Goal: Ask a question: Seek information or help from site administrators or community

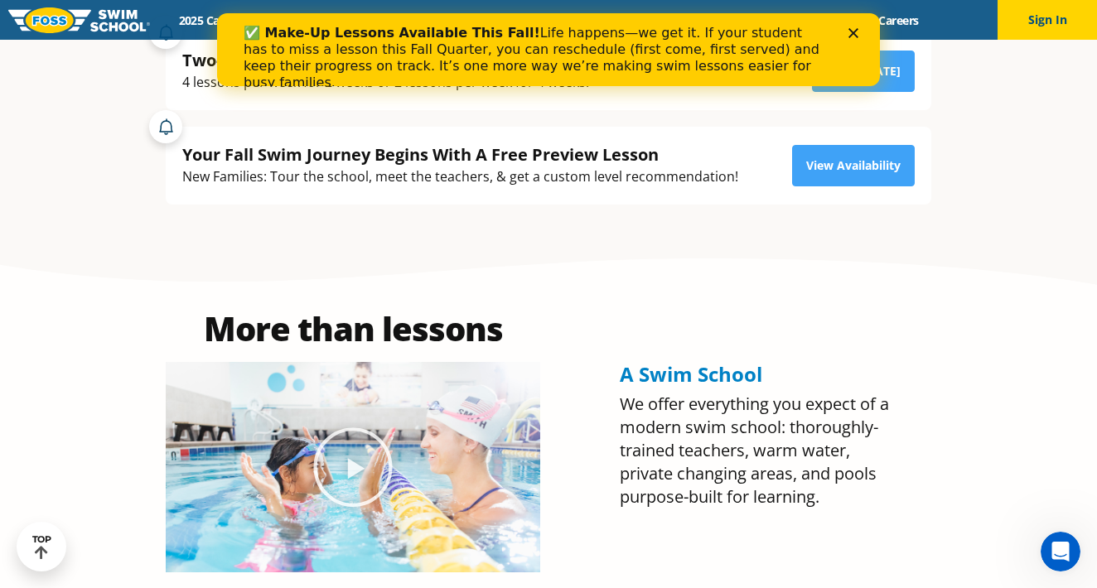
click at [848, 35] on icon "Close" at bounding box center [853, 33] width 10 height 10
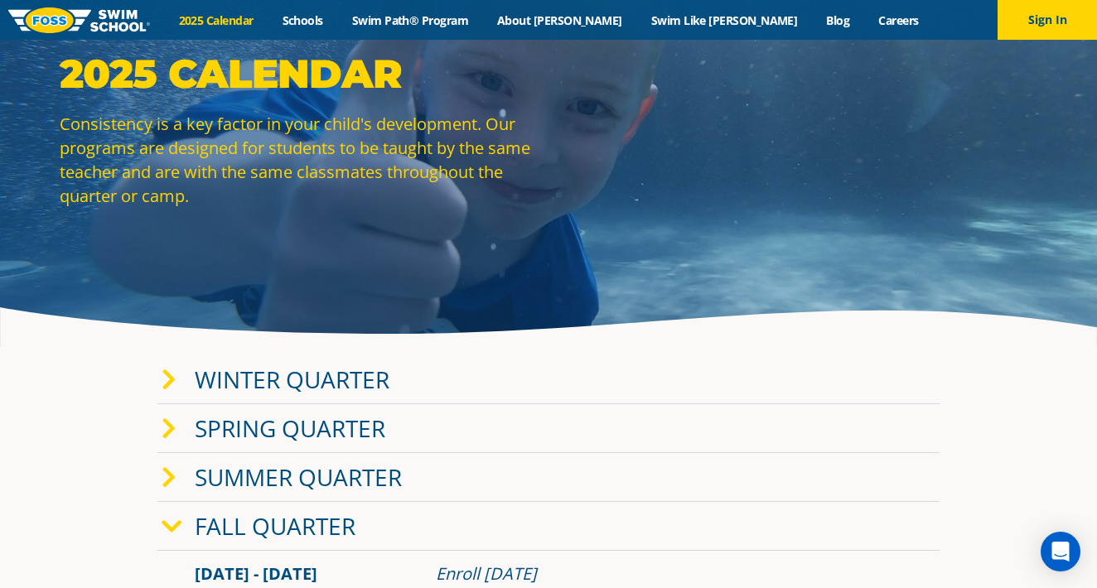
scroll to position [141, 0]
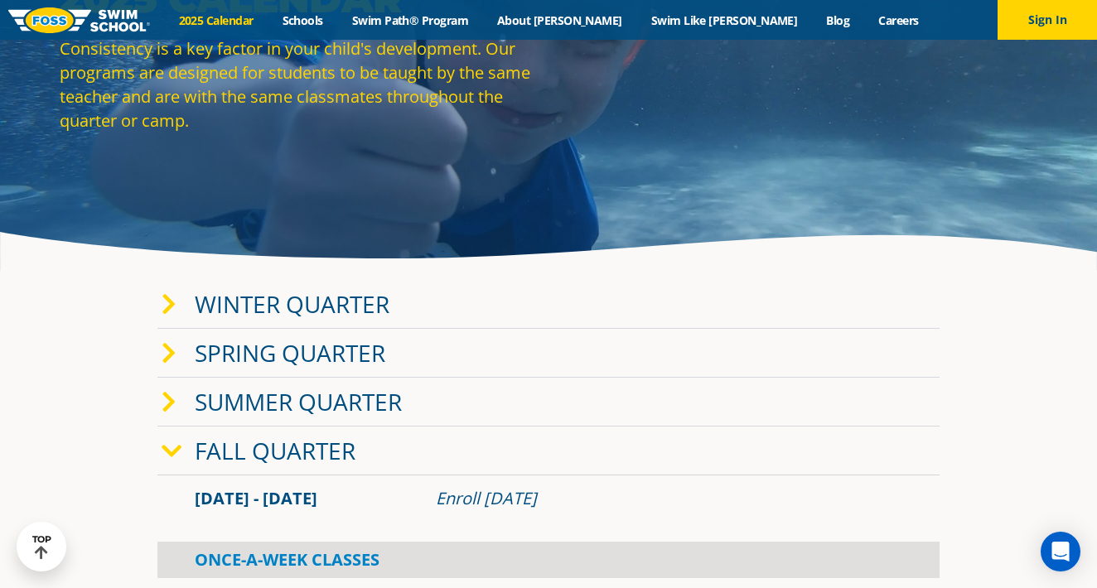
click at [253, 456] on link "Fall Quarter" at bounding box center [275, 450] width 161 height 31
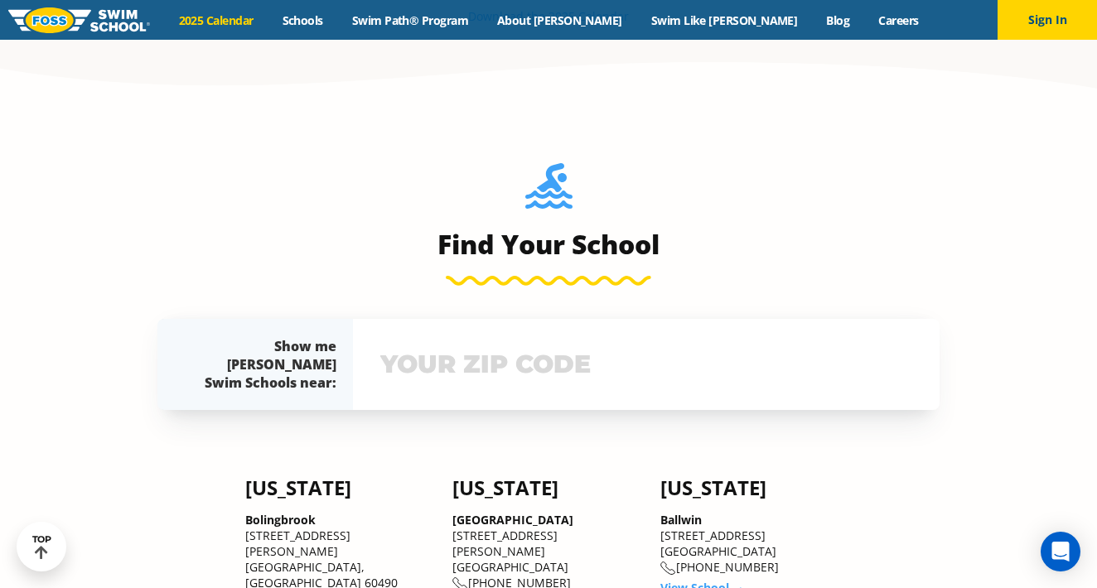
click at [439, 371] on input "text" at bounding box center [646, 364] width 540 height 48
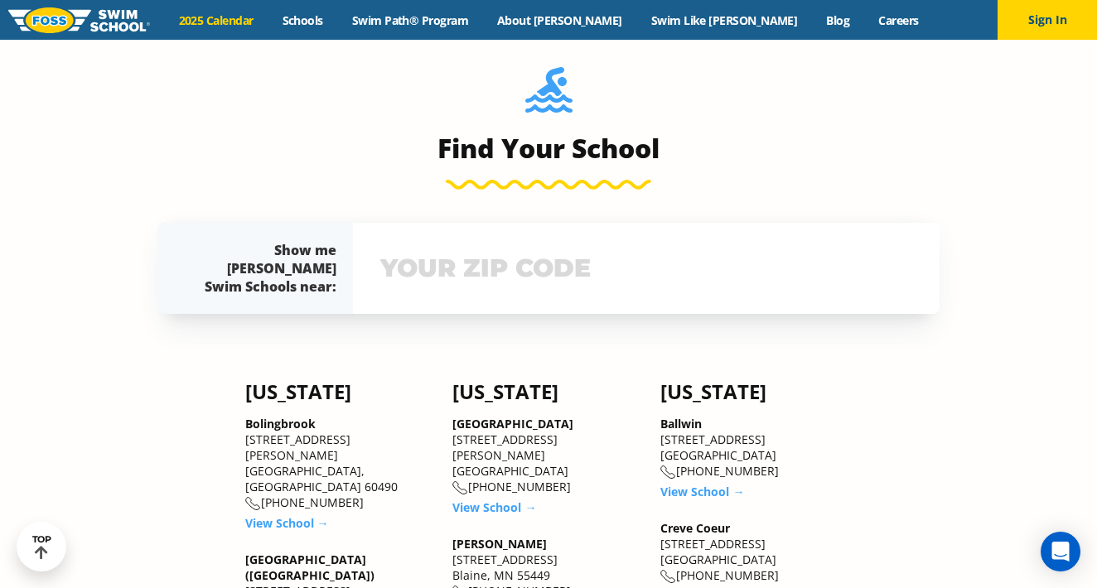
scroll to position [924, 0]
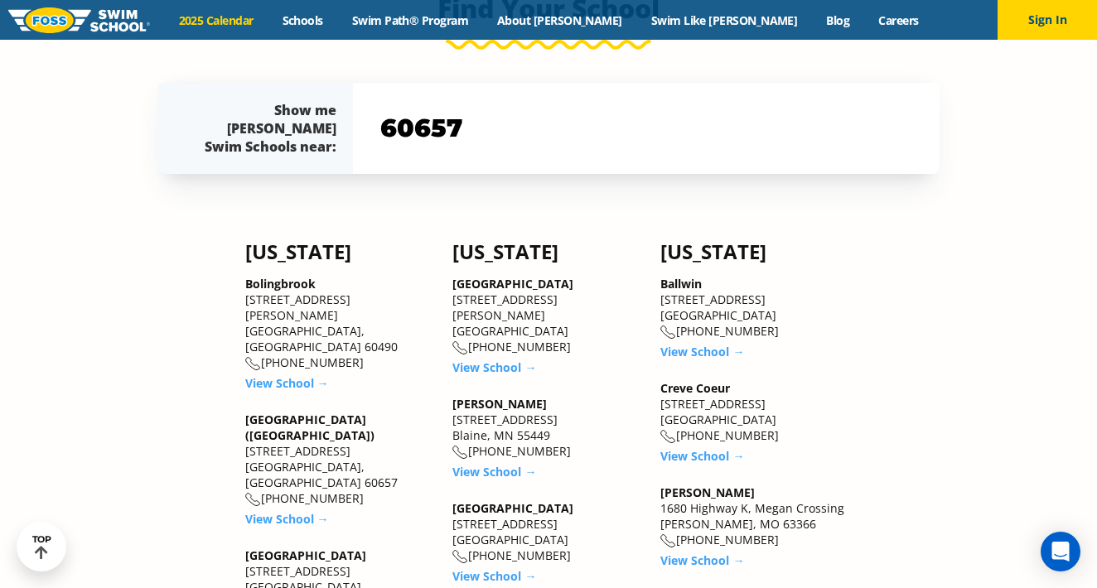
type input "60657"
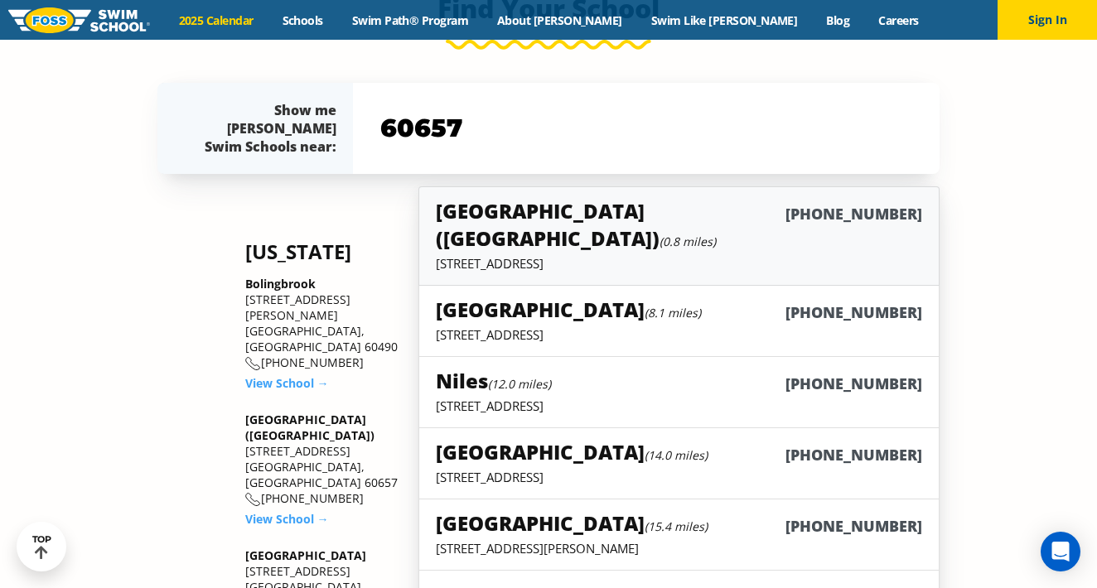
click at [562, 255] on p "3026 N Ashland Ave, Chicago, IL 60657" at bounding box center [679, 263] width 486 height 17
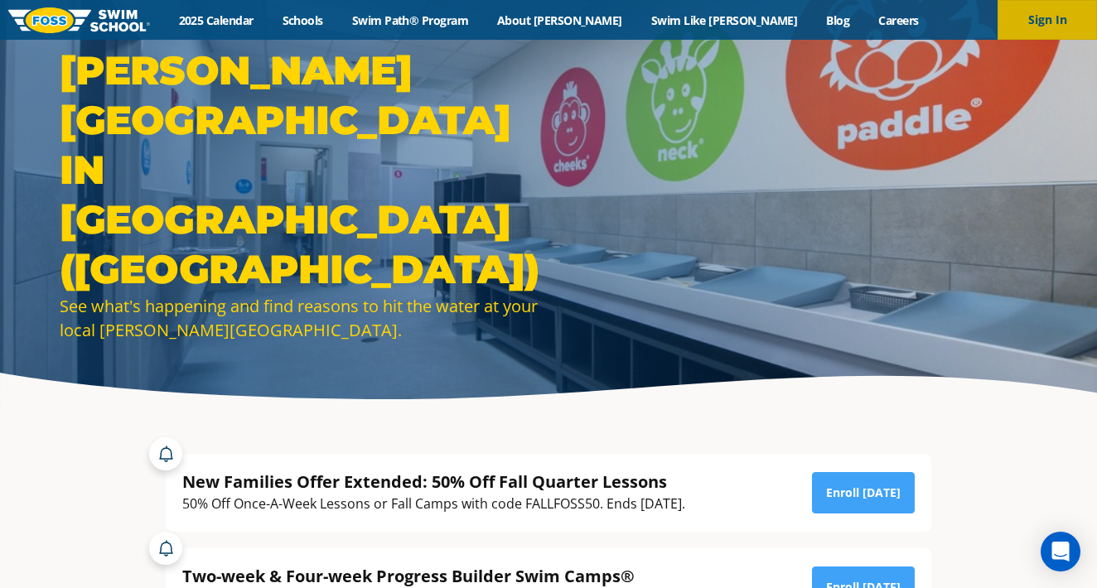
click at [1044, 13] on button "Sign In" at bounding box center [1046, 20] width 99 height 40
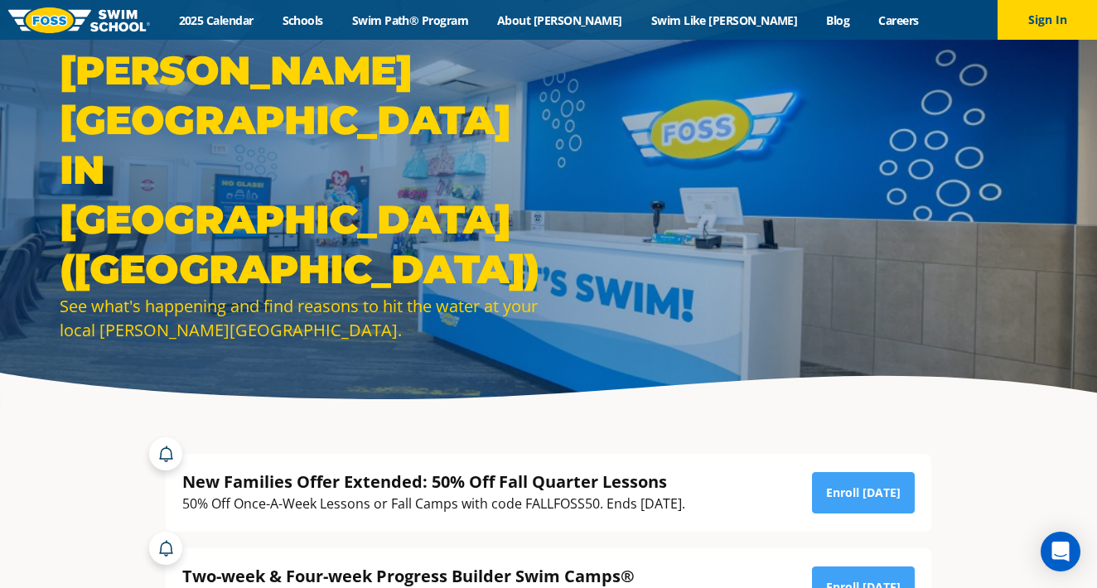
click at [278, 28] on div "Menu 2025 Calendar Schools Swim Path® Program About FOSS Swim Like Regan Blog C…" at bounding box center [548, 20] width 1097 height 40
click at [268, 20] on link "2025 Calendar" at bounding box center [216, 20] width 104 height 16
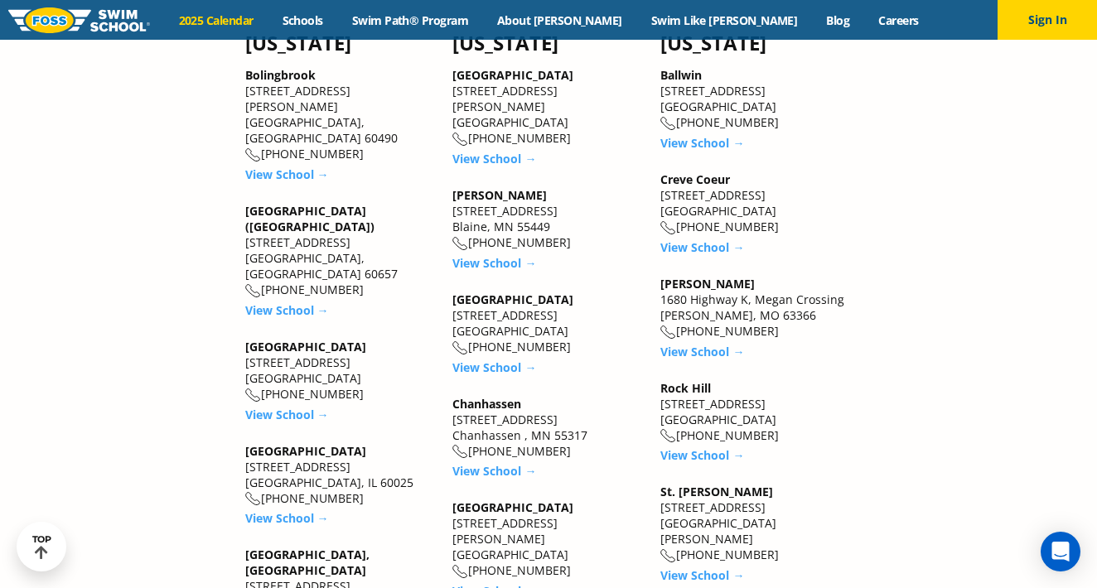
scroll to position [1502, 0]
click at [274, 302] on link "View School →" at bounding box center [287, 310] width 84 height 16
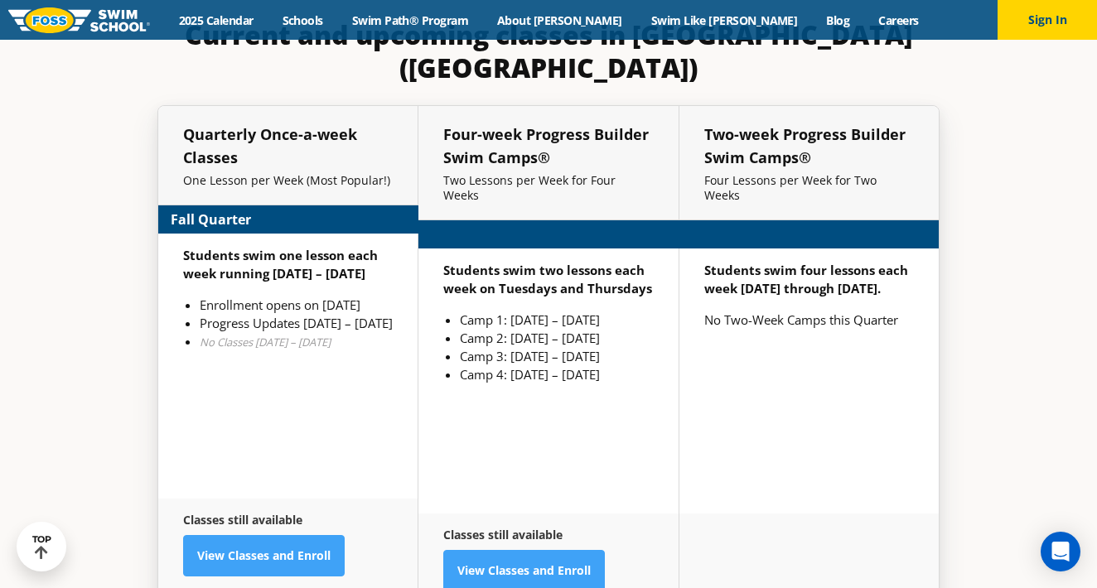
scroll to position [3830, 0]
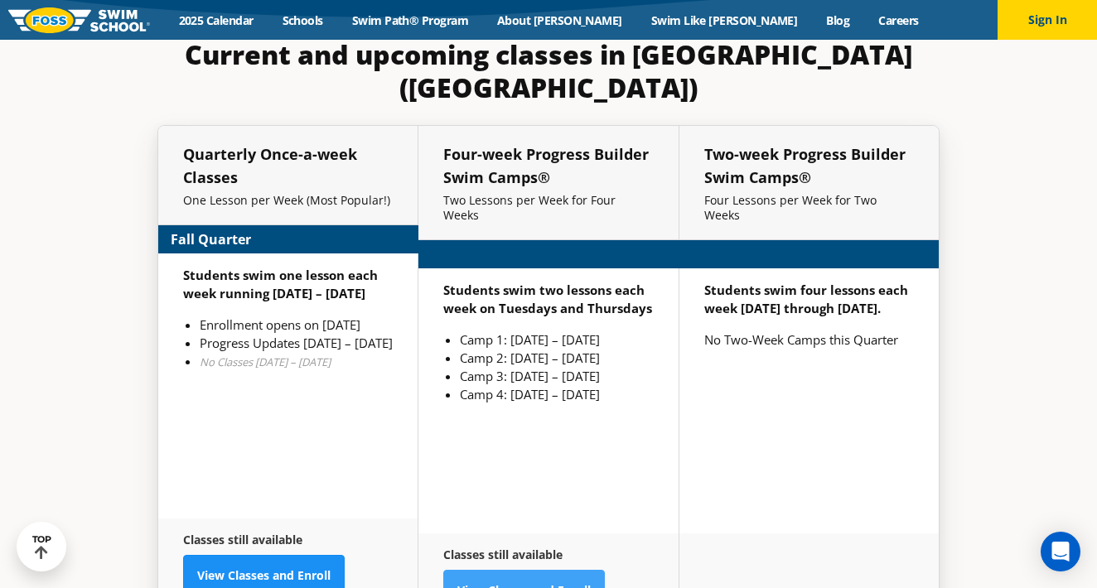
click at [305, 555] on link "View Classes and Enroll" at bounding box center [264, 575] width 162 height 41
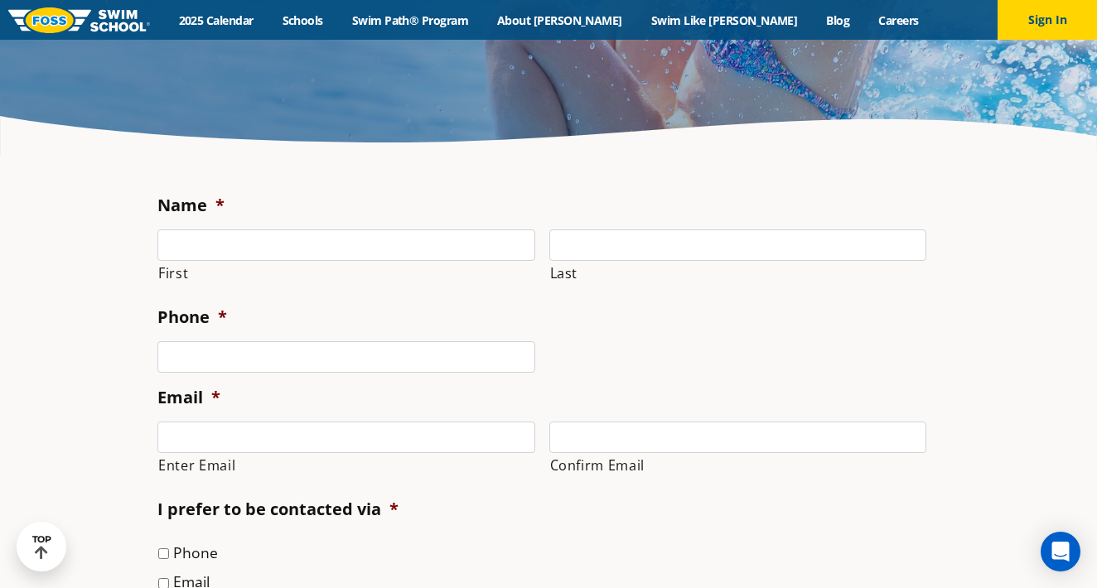
scroll to position [255, 0]
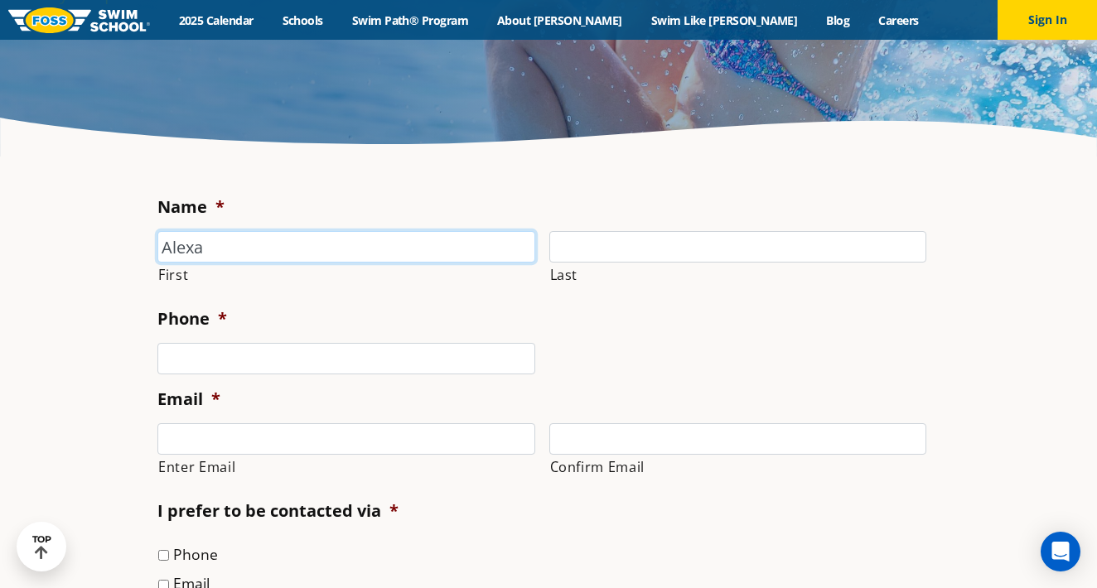
type input "Alexa"
type input "R"
type input "[PERSON_NAME]"
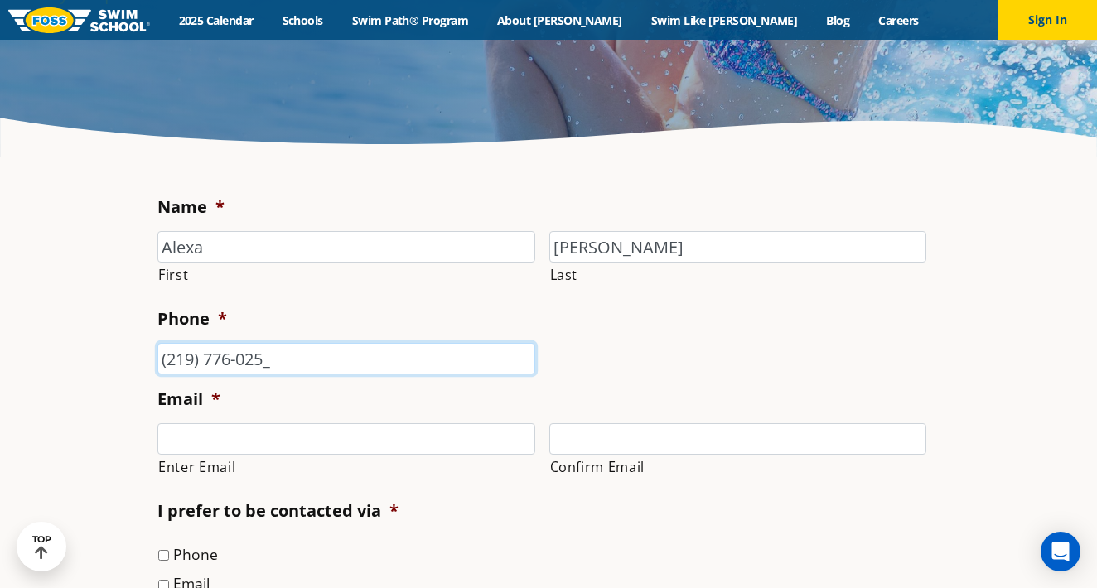
type input "[PHONE_NUMBER]"
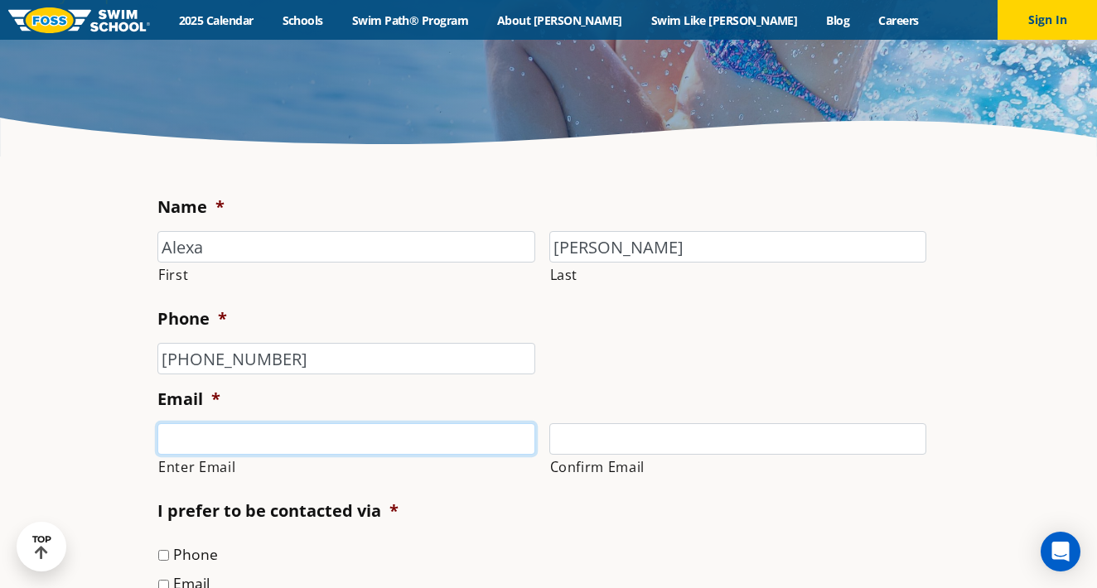
type input "[EMAIL_ADDRESS][DOMAIN_NAME]"
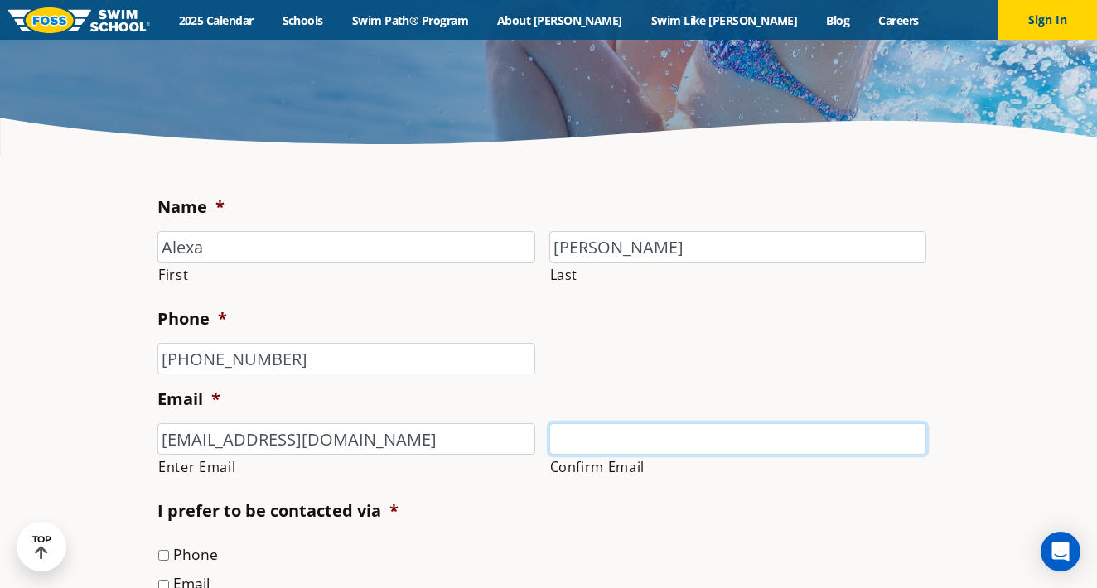
type input "[EMAIL_ADDRESS][DOMAIN_NAME]"
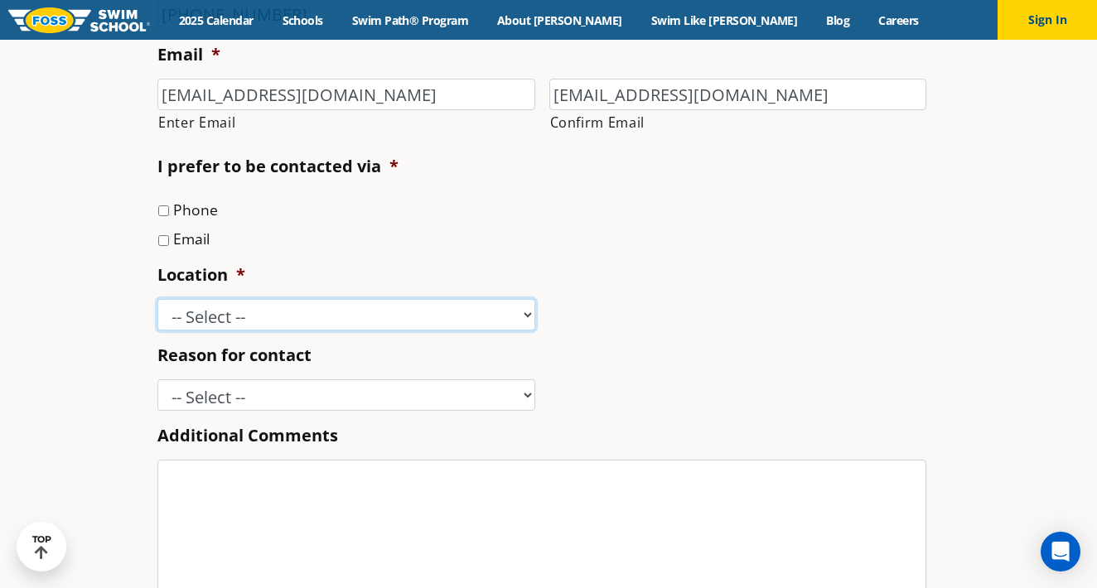
scroll to position [620, 0]
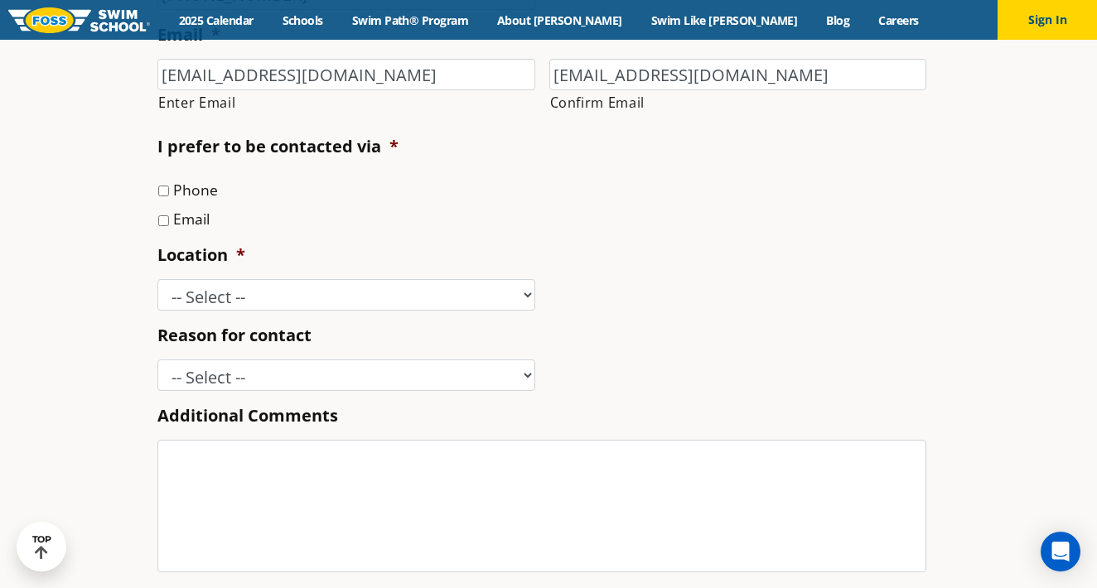
click at [190, 215] on label "Email" at bounding box center [191, 219] width 36 height 22
click at [169, 215] on input "Email" at bounding box center [163, 220] width 11 height 11
checkbox input "true"
click at [193, 311] on ul "Name * Alexa First [PERSON_NAME] Last Phone * [PHONE_NUMBER] Email * [EMAIL_ADD…" at bounding box center [548, 230] width 782 height 798
select select "LLP"
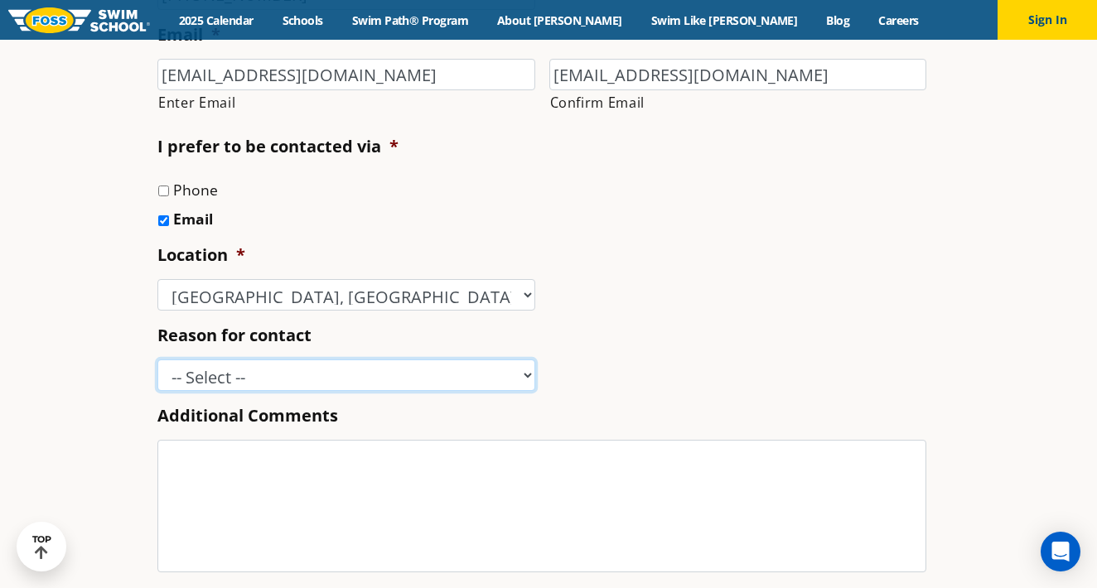
select select "Other"
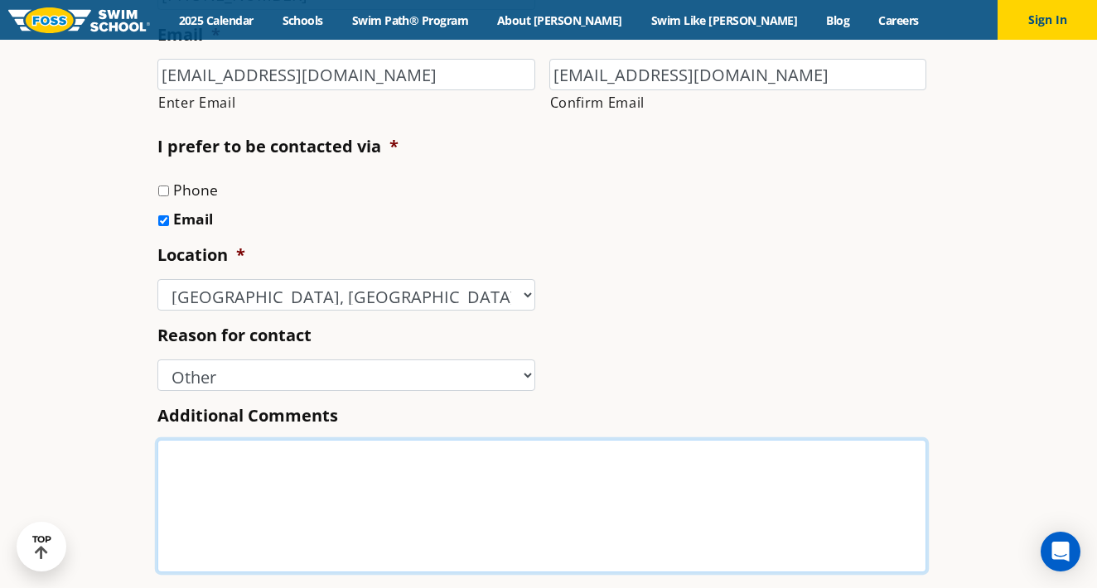
click at [279, 510] on textarea "Additional Comments" at bounding box center [541, 506] width 769 height 133
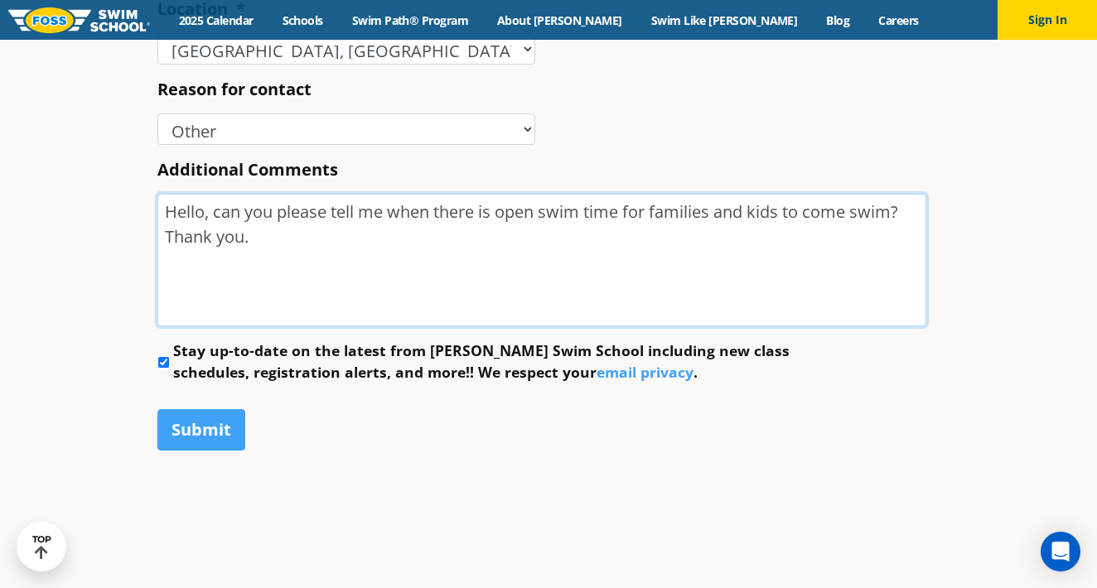
scroll to position [869, 0]
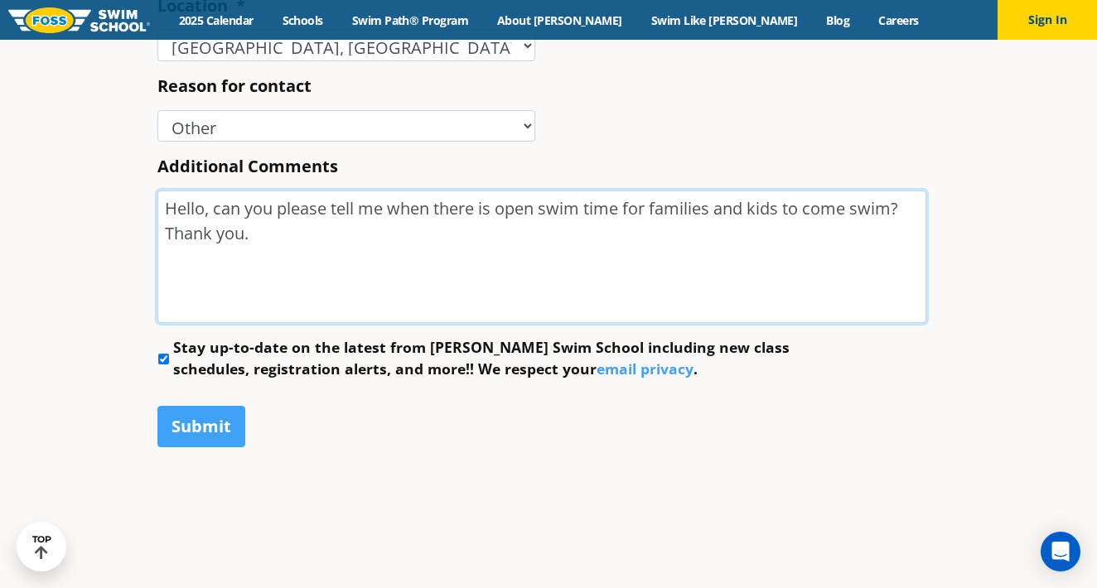
type textarea "Hello, can you please tell me when there is open swim time for families and kid…"
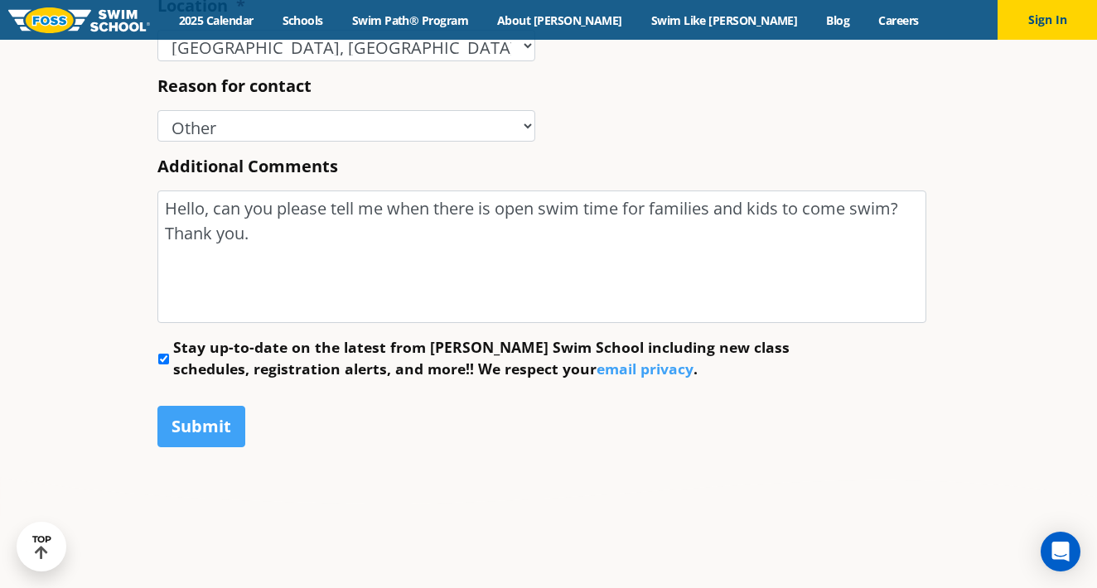
click at [166, 355] on input "Stay up-to-date on the latest from [PERSON_NAME] Swim School including new clas…" at bounding box center [163, 359] width 11 height 11
checkbox input "false"
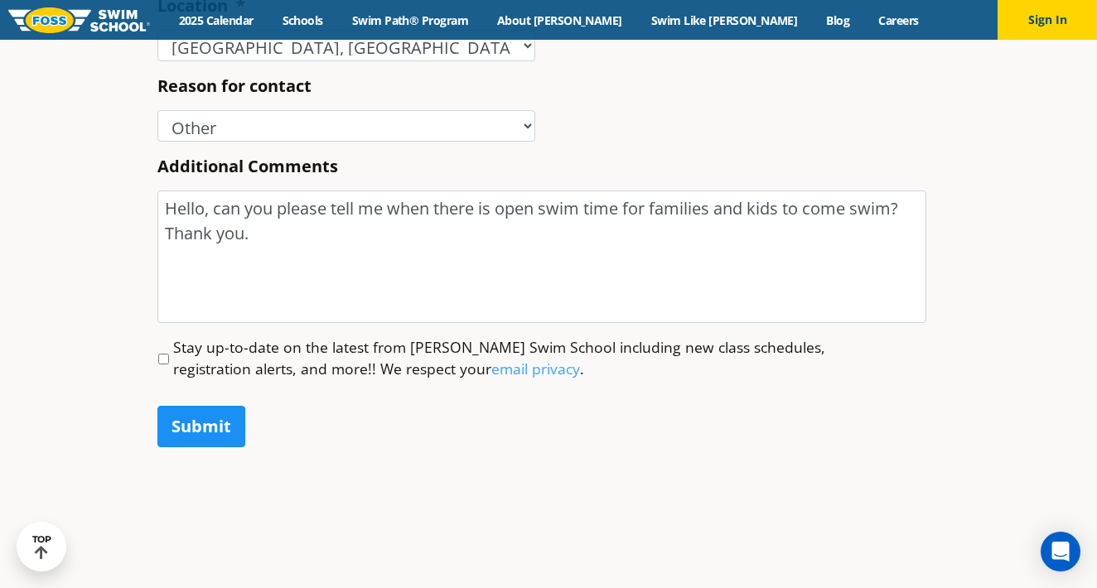
click at [205, 440] on input "Submit" at bounding box center [201, 426] width 88 height 41
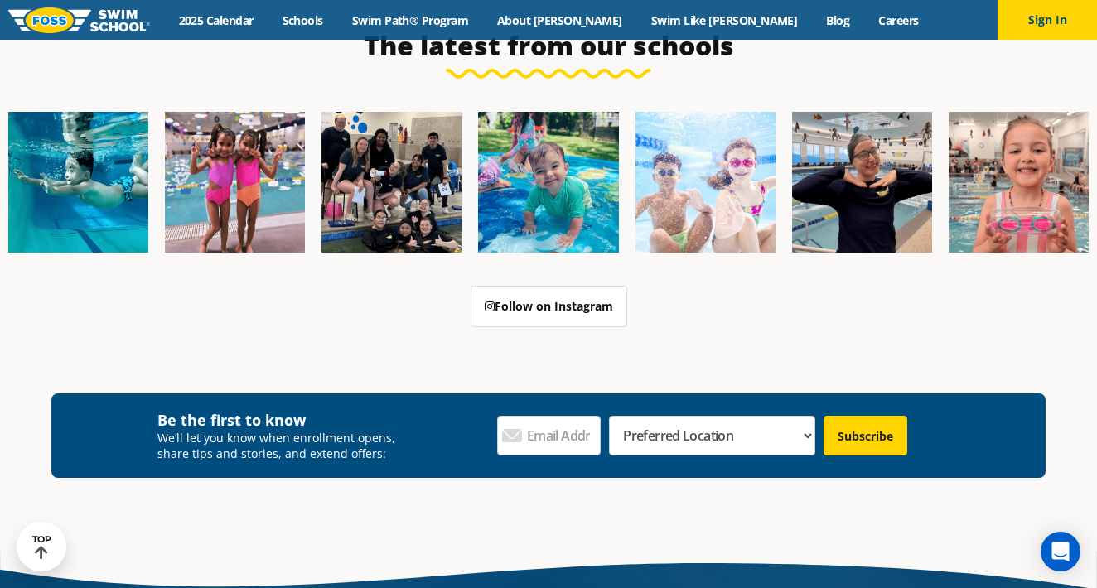
scroll to position [354, 0]
